Goal: Task Accomplishment & Management: Manage account settings

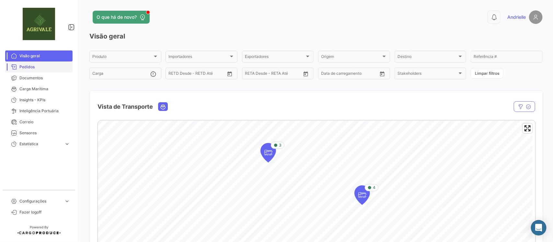
click at [35, 68] on span "Pedidos" at bounding box center [44, 67] width 51 height 6
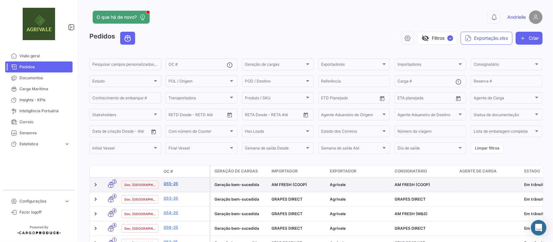
click at [172, 181] on link "055-25" at bounding box center [185, 184] width 43 height 6
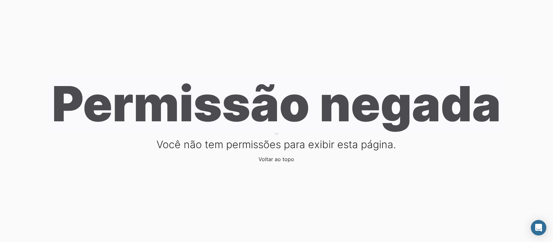
click at [291, 160] on link "Voltar ao topo" at bounding box center [277, 159] width 36 height 6
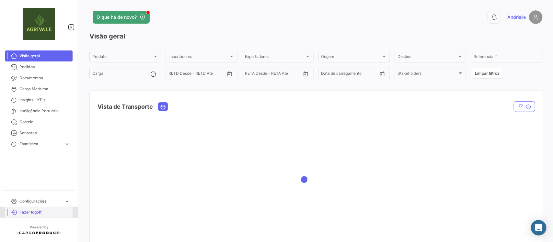
click at [39, 212] on span "Fazer logoff" at bounding box center [44, 213] width 51 height 6
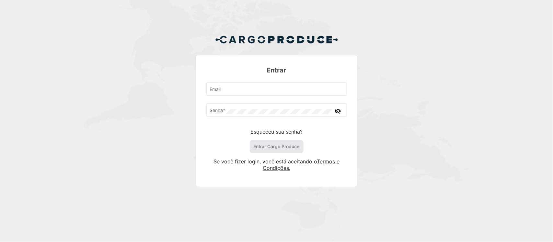
type input "[EMAIL_ADDRESS][DOMAIN_NAME]"
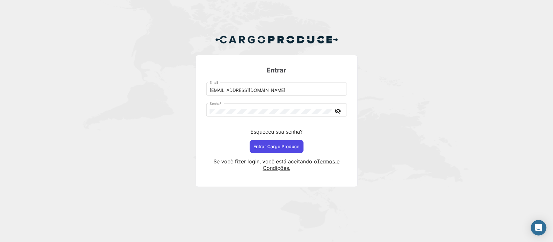
click at [277, 145] on button "Entrar Cargo Produce" at bounding box center [277, 146] width 54 height 13
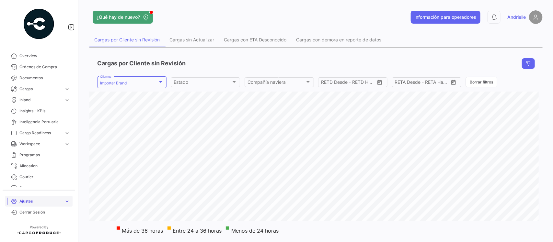
click at [45, 197] on link "Ajustes expand_more" at bounding box center [38, 201] width 67 height 11
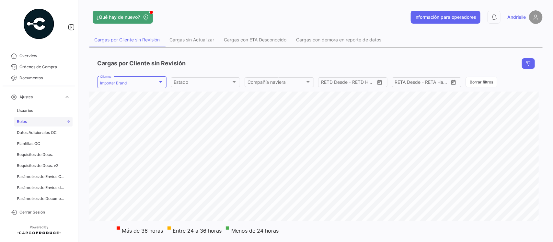
click at [49, 120] on link "Roles" at bounding box center [43, 122] width 58 height 10
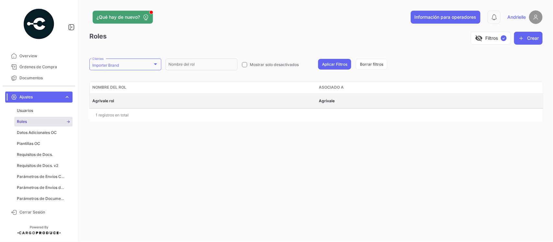
click at [112, 100] on span "Agrivale rol" at bounding box center [103, 101] width 22 height 5
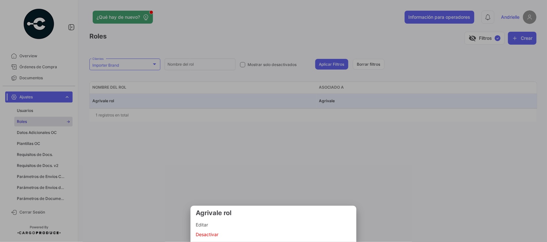
click at [221, 219] on mat-nav-list "Editar Desactivar" at bounding box center [274, 229] width 156 height 22
click at [222, 226] on span "Editar" at bounding box center [274, 225] width 156 height 8
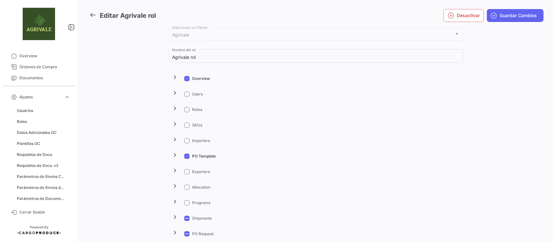
scroll to position [41, 0]
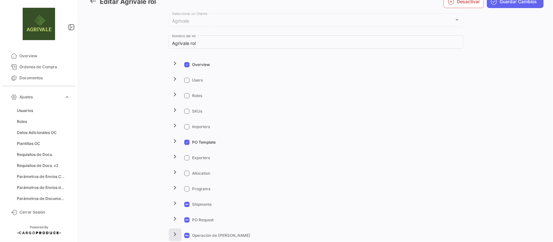
click at [174, 233] on mat-icon "chevron_right" at bounding box center [175, 235] width 8 height 8
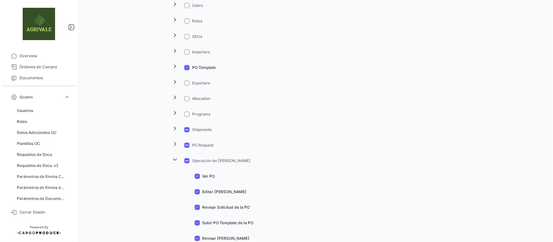
scroll to position [122, 0]
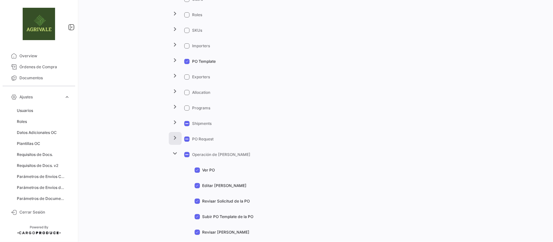
click at [169, 138] on button "chevron_right" at bounding box center [175, 138] width 13 height 13
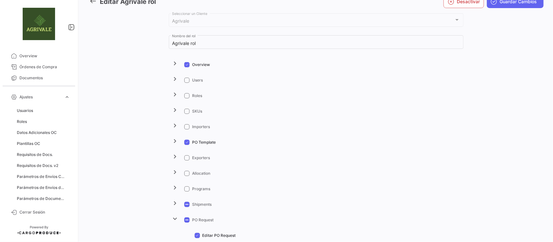
scroll to position [0, 0]
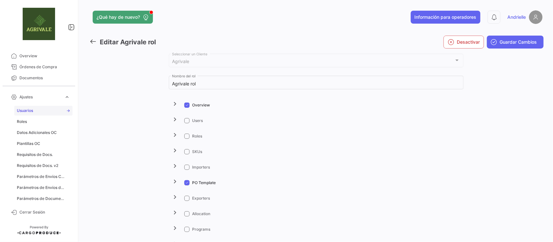
click at [30, 111] on span "Usuarios" at bounding box center [25, 111] width 16 height 6
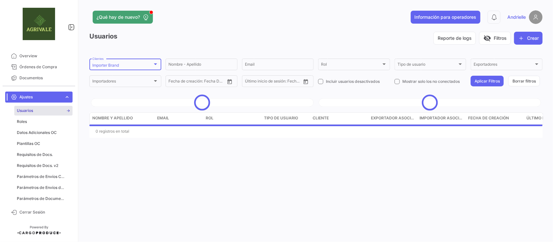
click at [132, 69] on div "Importer Brand Clientes" at bounding box center [125, 64] width 66 height 13
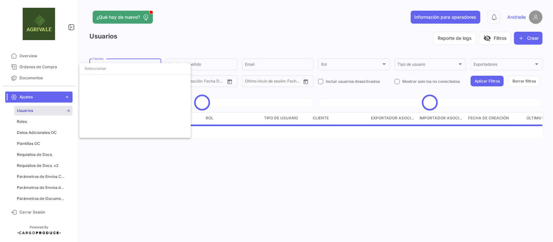
scroll to position [1453, 0]
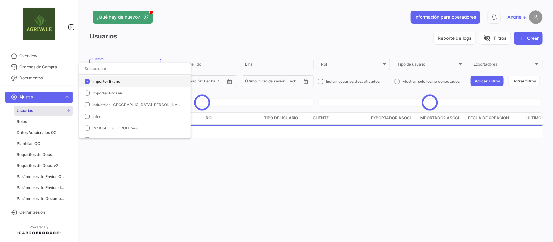
click at [110, 79] on span "Importer Brand" at bounding box center [106, 81] width 28 height 5
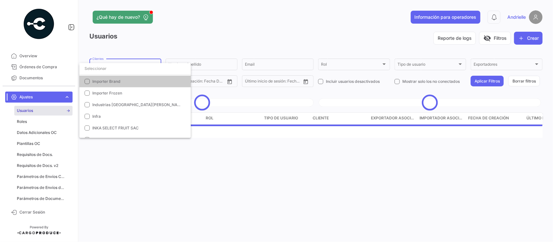
click at [110, 70] on input "dropdown search" at bounding box center [134, 69] width 111 height 12
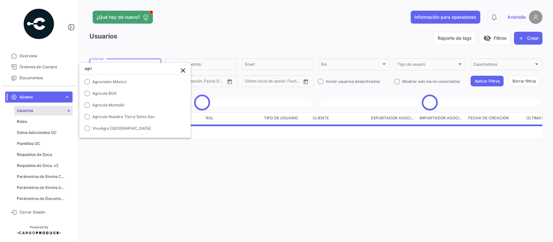
scroll to position [7, 0]
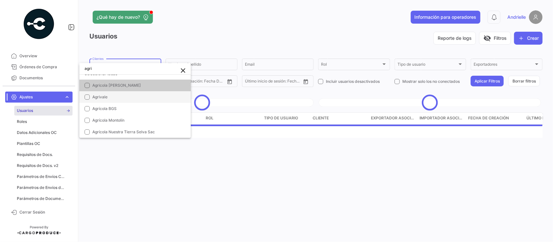
type input "agri"
click at [92, 96] on span "Agrivale" at bounding box center [99, 97] width 15 height 5
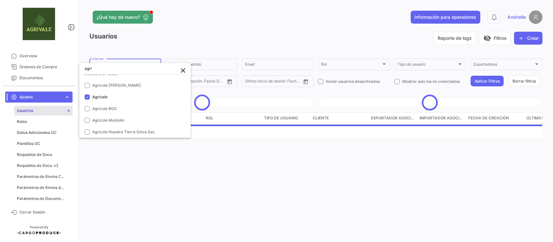
click at [198, 180] on div at bounding box center [276, 121] width 553 height 242
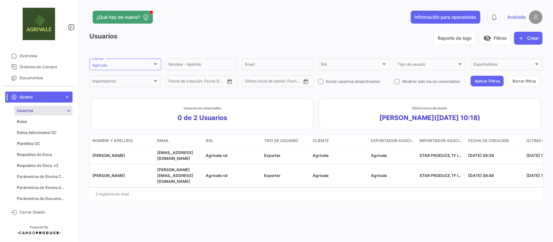
click at [39, 110] on link "Usuarios" at bounding box center [43, 111] width 58 height 10
click at [149, 61] on div "Agrivale Clientes" at bounding box center [125, 64] width 66 height 13
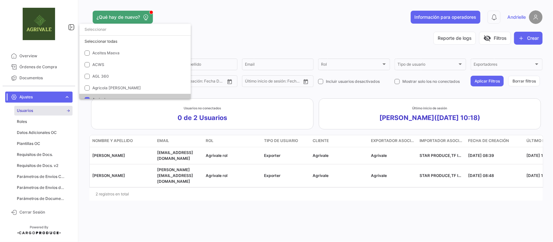
scroll to position [51, 0]
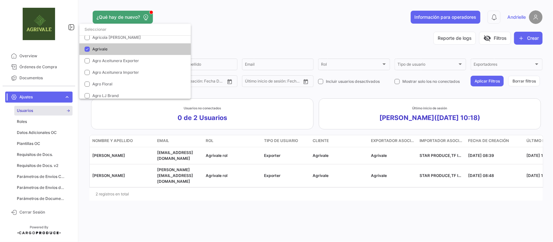
click at [114, 50] on span "Agrivale" at bounding box center [137, 49] width 91 height 6
click at [231, 28] on div at bounding box center [276, 121] width 553 height 242
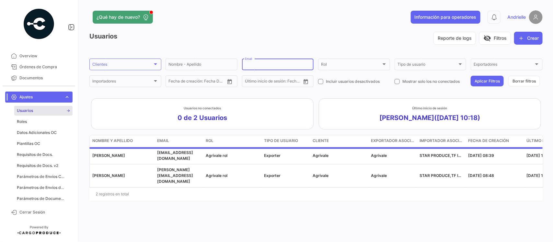
click at [257, 66] on input "Email" at bounding box center [278, 65] width 66 height 5
paste input "[EMAIL_ADDRESS][DOMAIN_NAME]"
type input "[EMAIL_ADDRESS][DOMAIN_NAME]"
click at [490, 79] on button "Aplicar Filtros" at bounding box center [487, 81] width 33 height 11
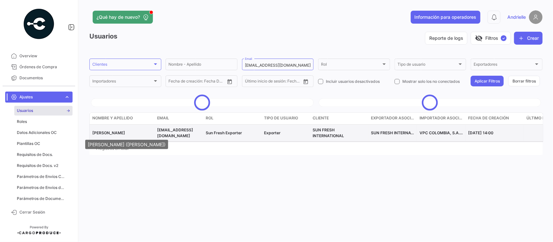
click at [121, 132] on span "[PERSON_NAME]" at bounding box center [108, 133] width 33 height 5
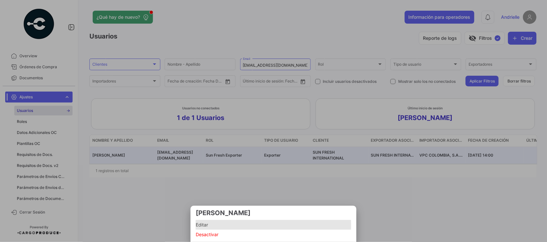
click at [215, 226] on span "Editar" at bounding box center [274, 225] width 156 height 8
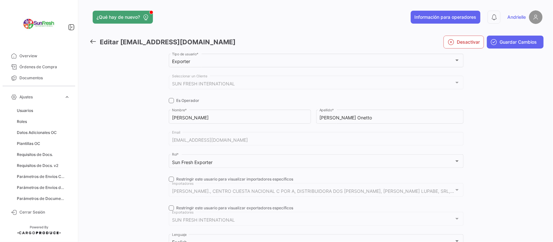
click at [93, 44] on icon at bounding box center [92, 41] width 7 height 7
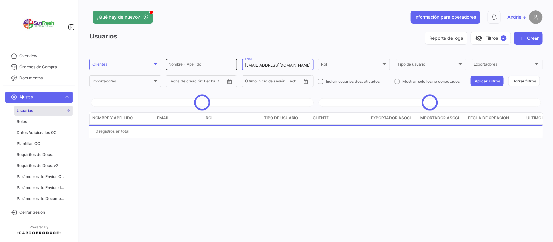
drag, startPoint x: 299, startPoint y: 66, endPoint x: 234, endPoint y: 68, distance: 65.1
click at [0, 0] on div "Nombre - Apellido [EMAIL_ADDRESS][DOMAIN_NAME] Email Rol Rol Tipo de usuario Ti…" at bounding box center [0, 0] width 0 height 0
paste input "mgarcia@vpcom"
type input "[EMAIL_ADDRESS][DOMAIN_NAME]"
click at [491, 80] on button "Aplicar Filtros" at bounding box center [487, 81] width 33 height 11
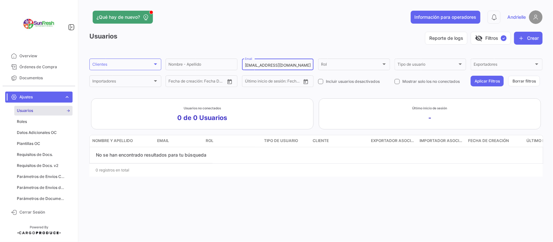
click at [245, 65] on input "[EMAIL_ADDRESS][DOMAIN_NAME]" at bounding box center [278, 65] width 66 height 5
click at [484, 79] on button "Aplicar Filtros" at bounding box center [487, 81] width 33 height 11
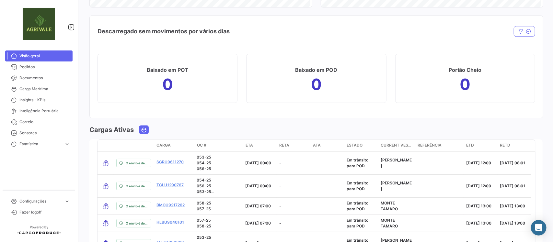
scroll to position [810, 0]
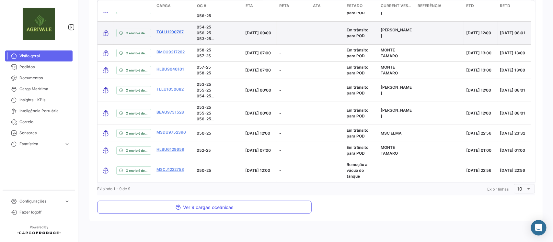
click at [173, 30] on link "TCLU1290767" at bounding box center [170, 32] width 27 height 6
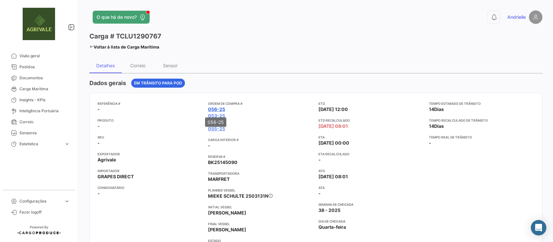
click at [219, 109] on link "056-25" at bounding box center [216, 109] width 17 height 6
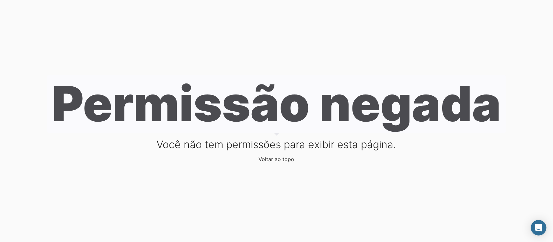
click at [281, 159] on link "Voltar ao topo" at bounding box center [277, 159] width 36 height 6
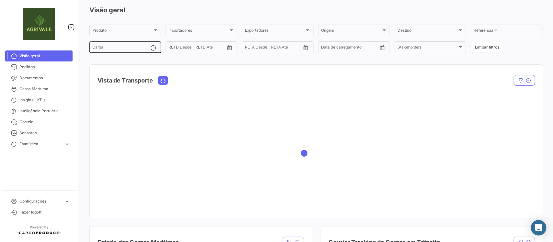
scroll to position [41, 0]
